Goal: Task Accomplishment & Management: Complete application form

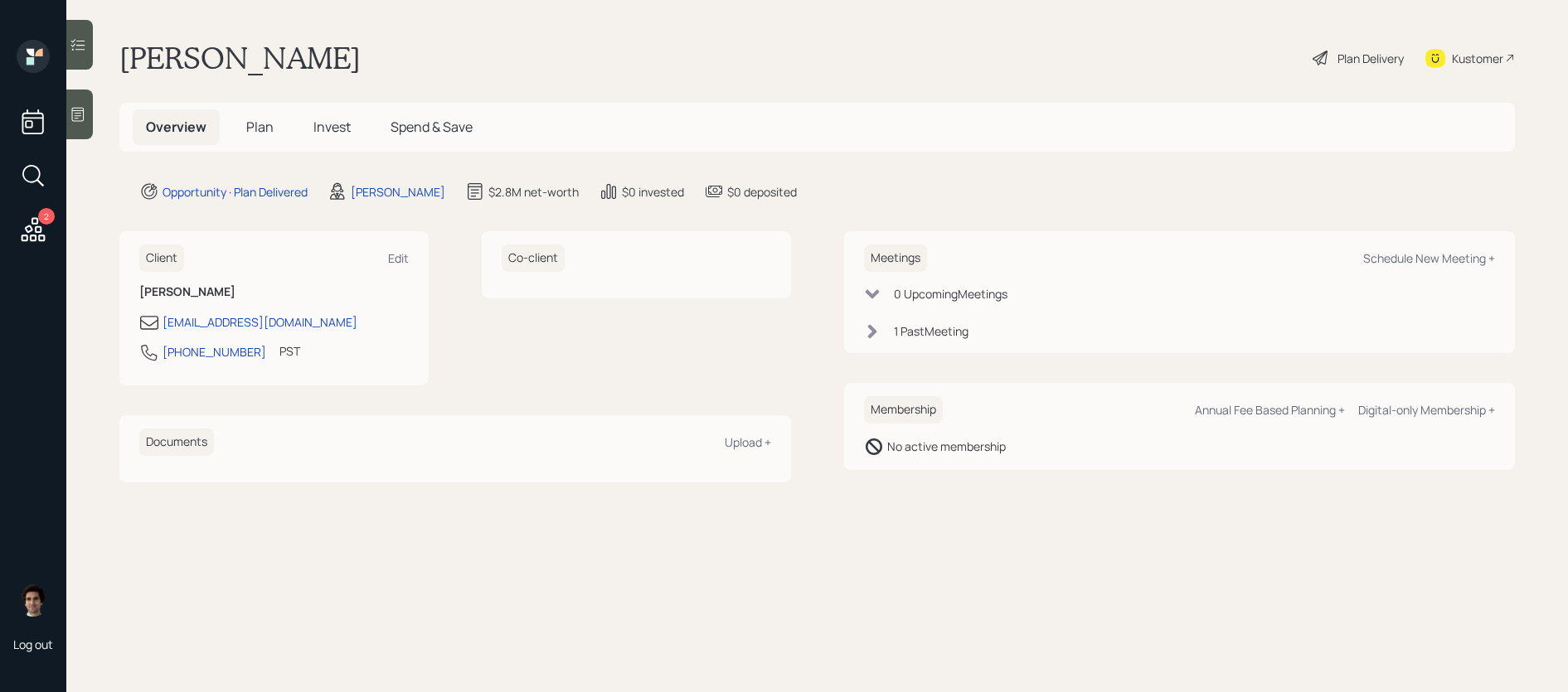
click at [245, 130] on h5 "Plan" at bounding box center [260, 127] width 54 height 36
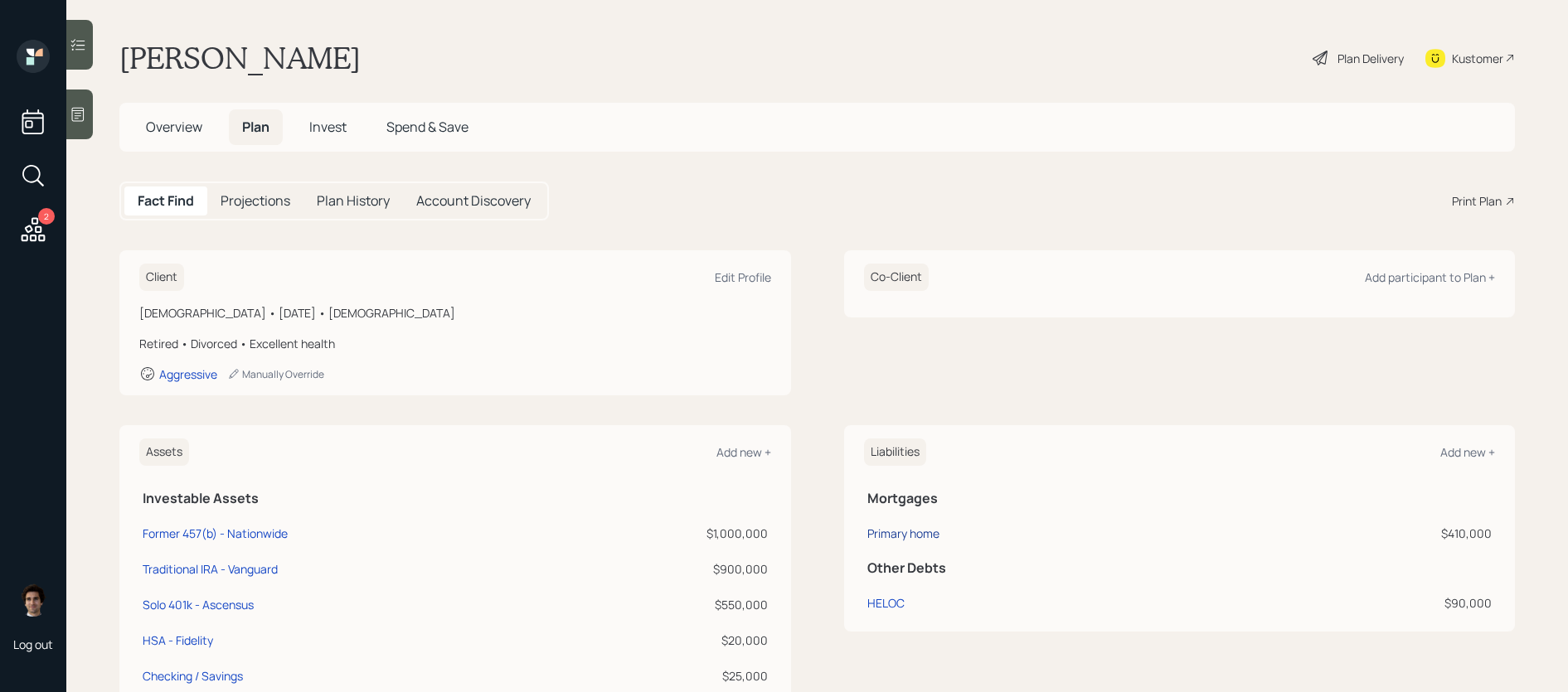
click at [889, 537] on div "Primary home" at bounding box center [903, 534] width 72 height 17
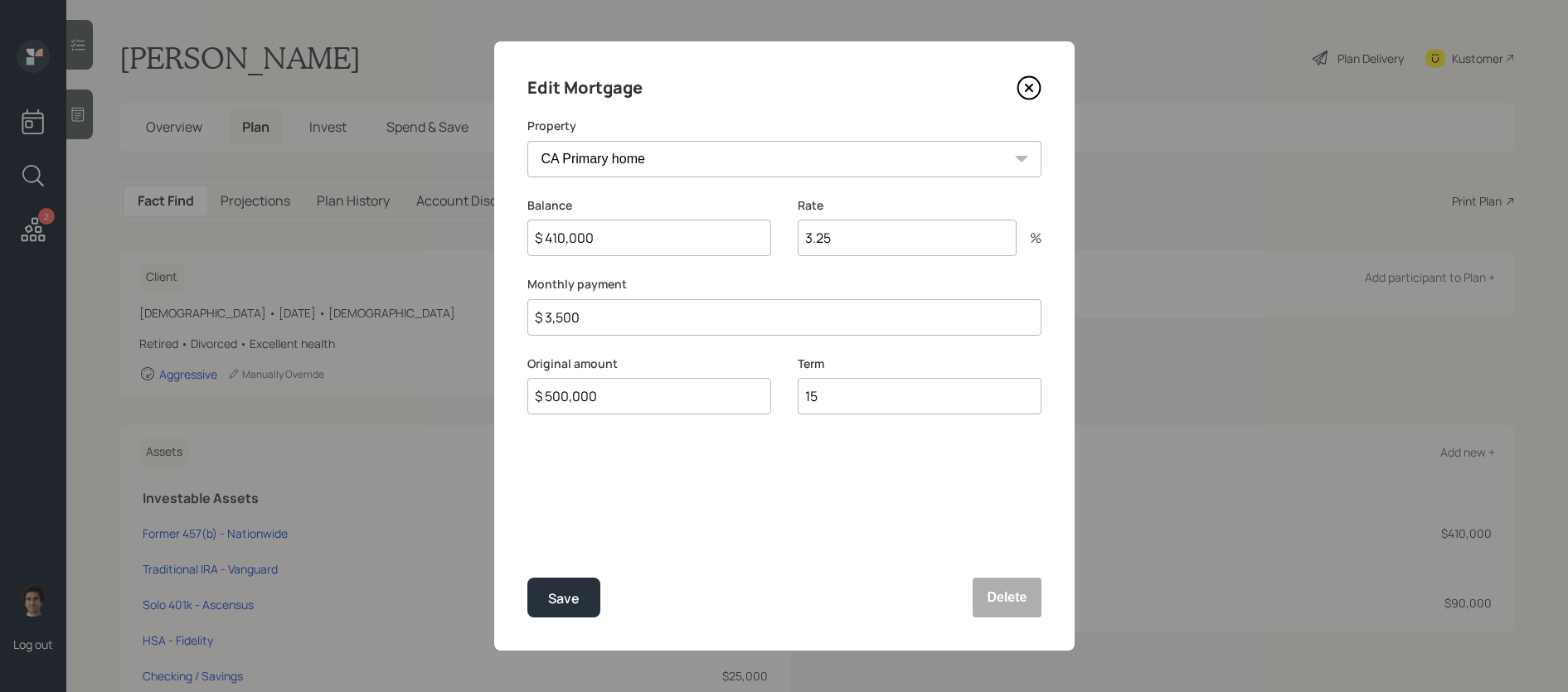
click at [1026, 95] on icon at bounding box center [1029, 88] width 25 height 25
